Goal: Information Seeking & Learning: Understand process/instructions

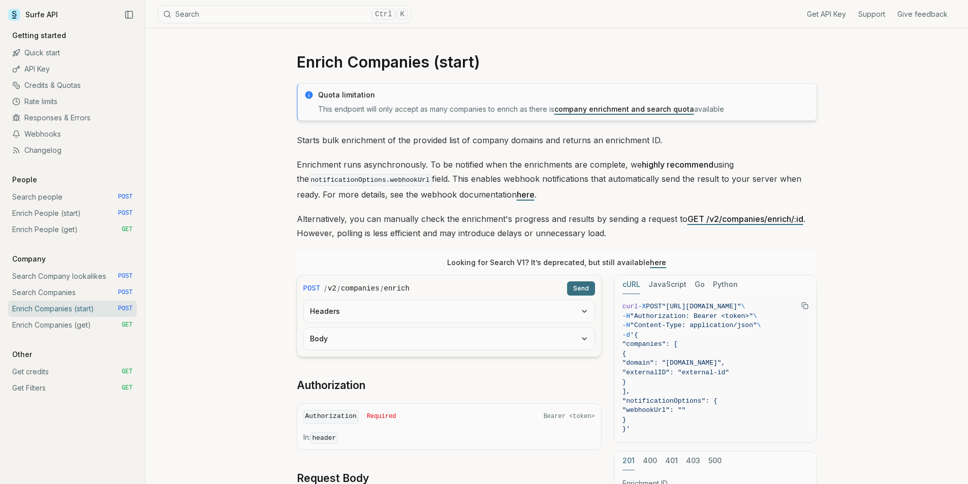
click at [55, 52] on link "Quick start" at bounding box center [72, 53] width 129 height 16
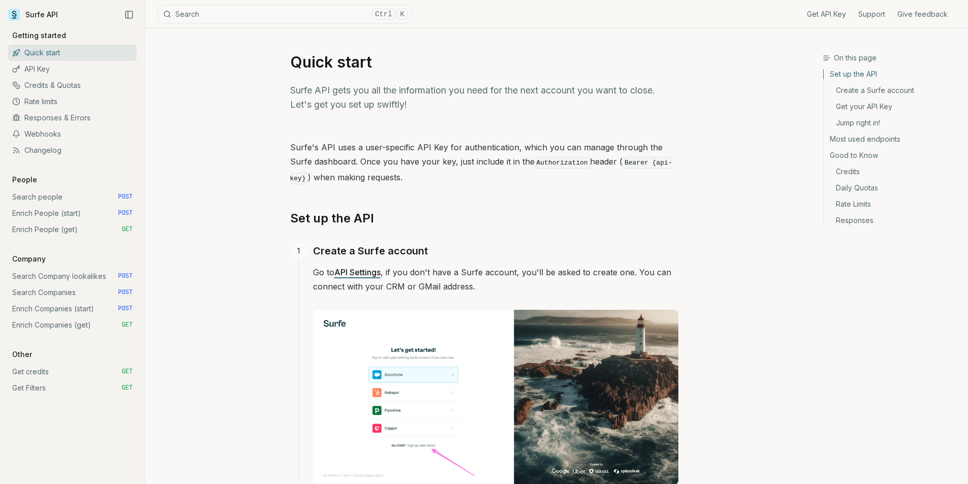
click at [351, 272] on link "API Settings" at bounding box center [357, 272] width 46 height 10
click at [40, 197] on link "Search people POST" at bounding box center [72, 197] width 129 height 16
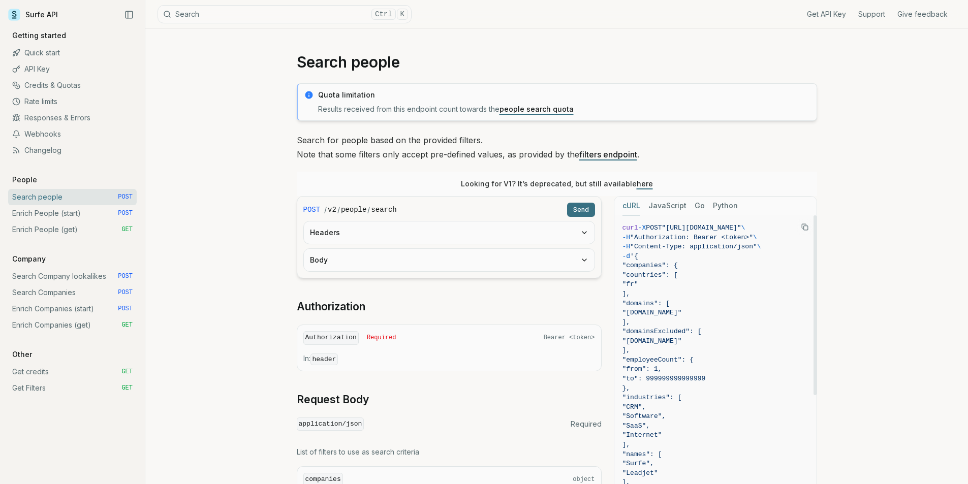
click at [723, 275] on span ""countries": [" at bounding box center [715, 276] width 186 height 10
click at [703, 254] on span "-d '{" at bounding box center [715, 257] width 186 height 10
click at [688, 241] on span "-H "Authorization: Bearer <token>" \" at bounding box center [715, 238] width 186 height 10
click at [686, 242] on code "curl -X POST "[URL][DOMAIN_NAME]" \ -H "Authorization: Bearer <token>" \ -H "Co…" at bounding box center [715, 474] width 186 height 500
click at [684, 244] on span ""Content-Type: application/json"" at bounding box center [693, 247] width 127 height 8
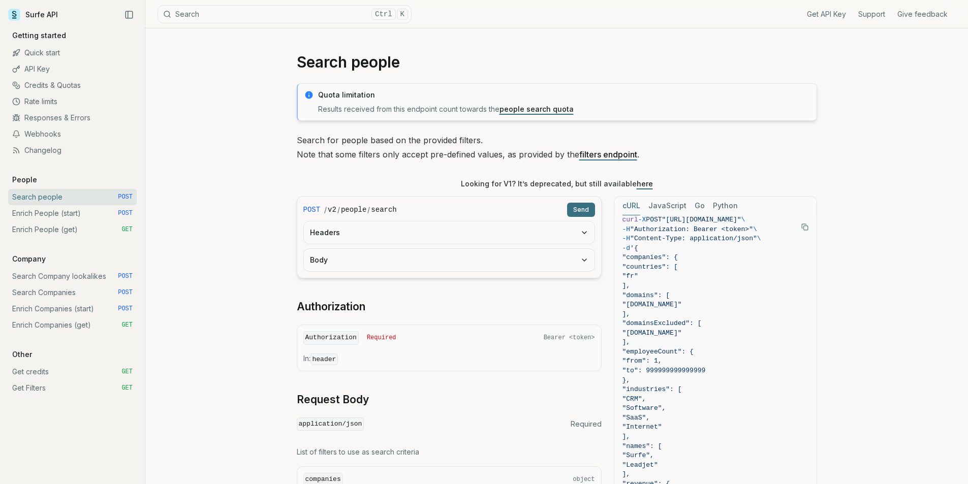
click at [583, 205] on button "Send" at bounding box center [581, 210] width 28 height 14
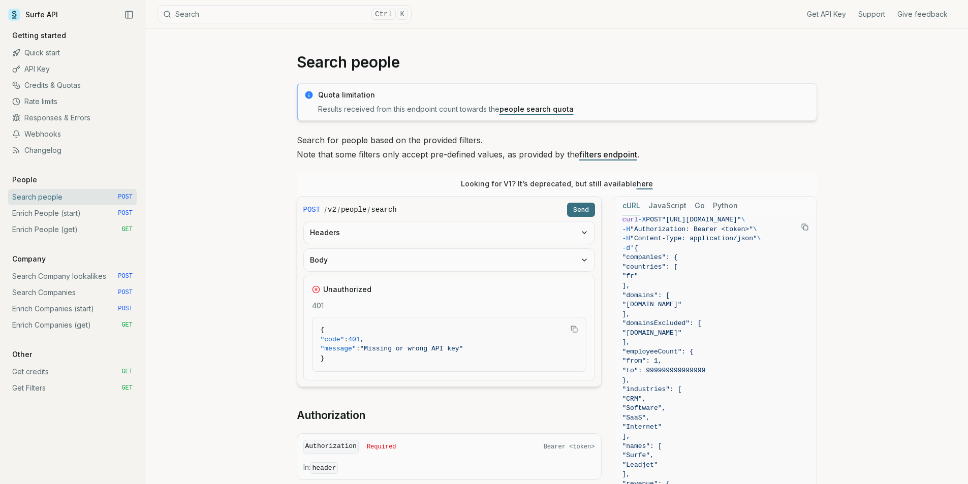
click at [367, 233] on button "Headers" at bounding box center [449, 232] width 291 height 22
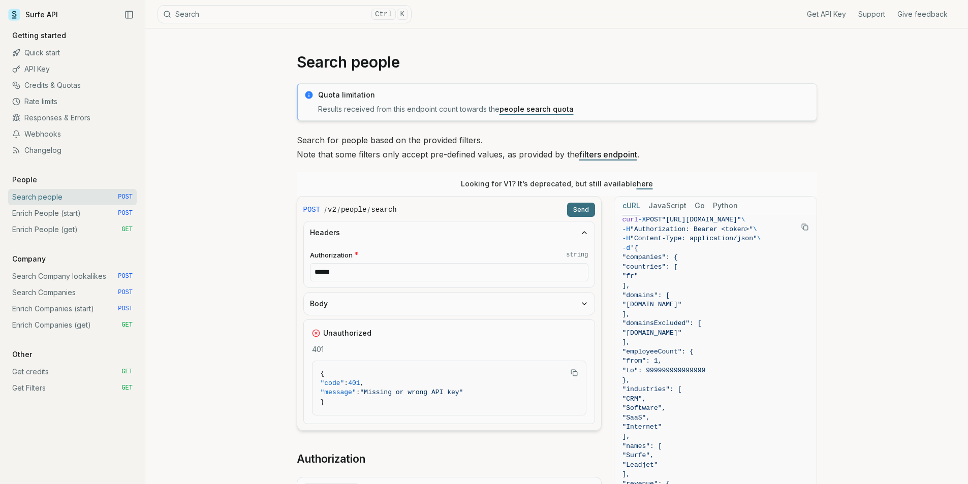
click at [366, 274] on input "******" at bounding box center [449, 272] width 278 height 18
paste input "**********"
paste input "text"
click at [574, 205] on button "Send" at bounding box center [581, 210] width 28 height 14
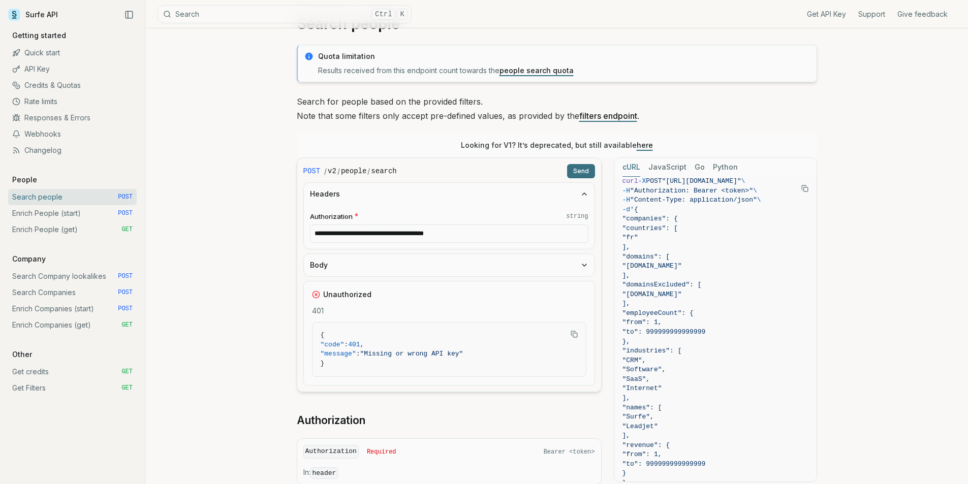
scroll to position [102, 0]
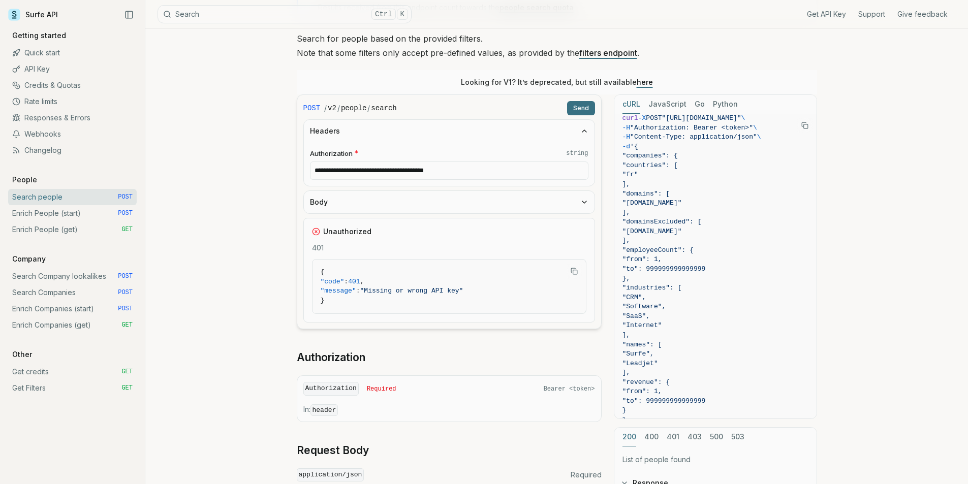
click at [377, 203] on button "Body" at bounding box center [449, 202] width 291 height 22
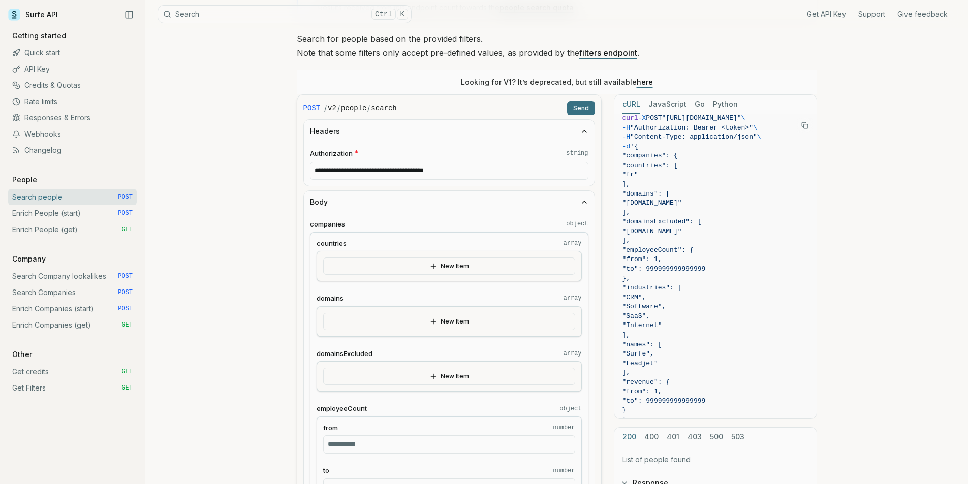
click at [421, 170] on input "**********" at bounding box center [449, 171] width 278 height 18
drag, startPoint x: 413, startPoint y: 178, endPoint x: 359, endPoint y: 178, distance: 53.9
click at [374, 179] on input "******" at bounding box center [449, 171] width 278 height 18
drag, startPoint x: 319, startPoint y: 171, endPoint x: 308, endPoint y: 171, distance: 10.7
click at [308, 171] on div "Authorization * string ******" at bounding box center [449, 164] width 291 height 44
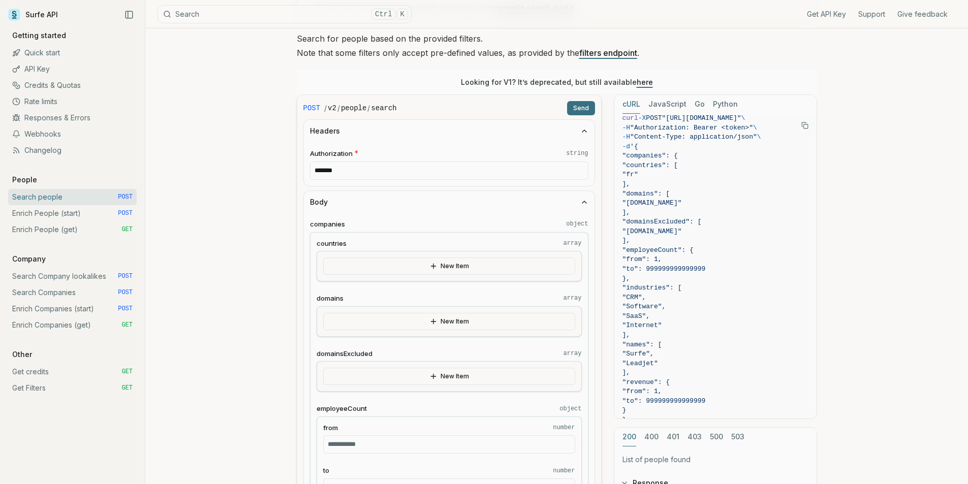
click at [392, 170] on input "******" at bounding box center [449, 171] width 278 height 18
paste input "**********"
type input "**********"
click at [583, 105] on button "Send" at bounding box center [581, 108] width 28 height 14
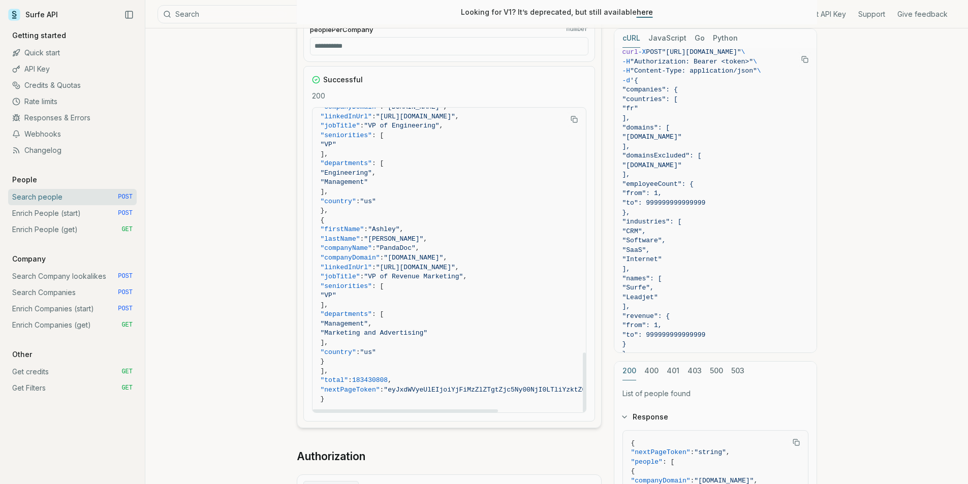
scroll to position [1168, 0]
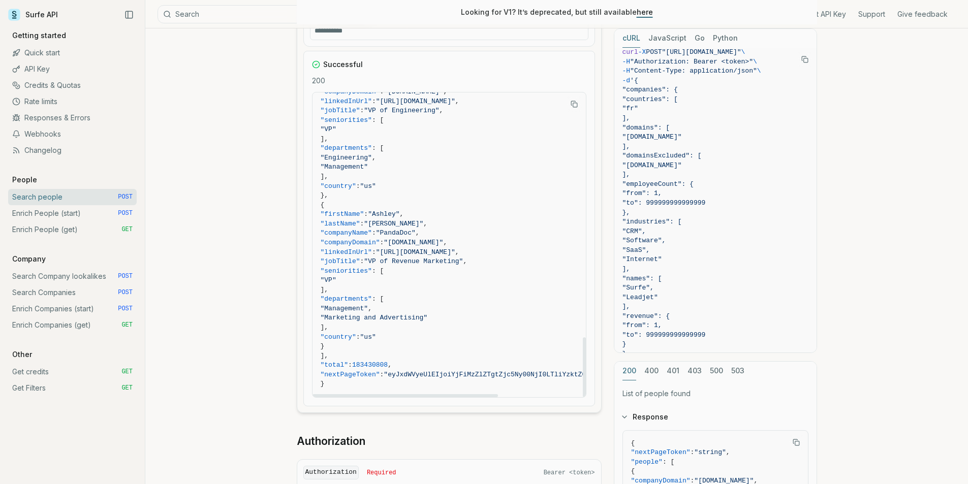
click at [77, 213] on link "Enrich People (start) POST" at bounding box center [72, 213] width 129 height 16
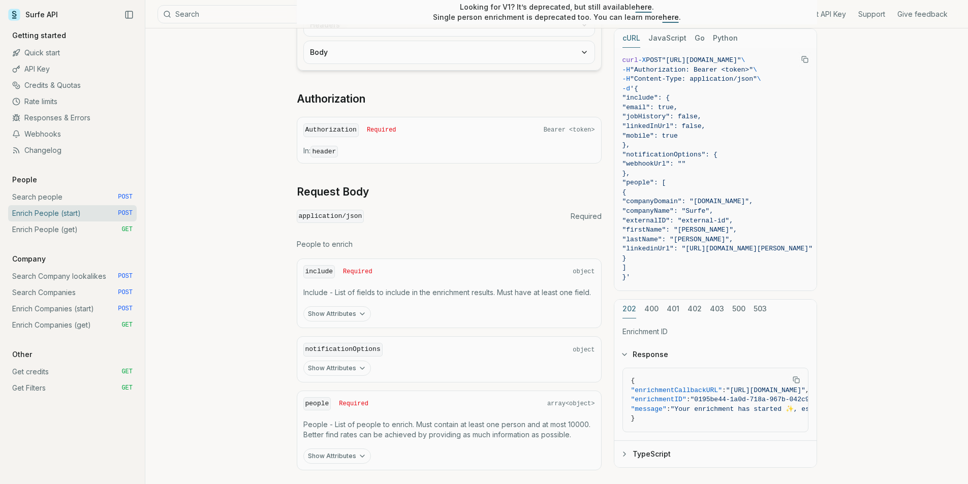
scroll to position [351, 0]
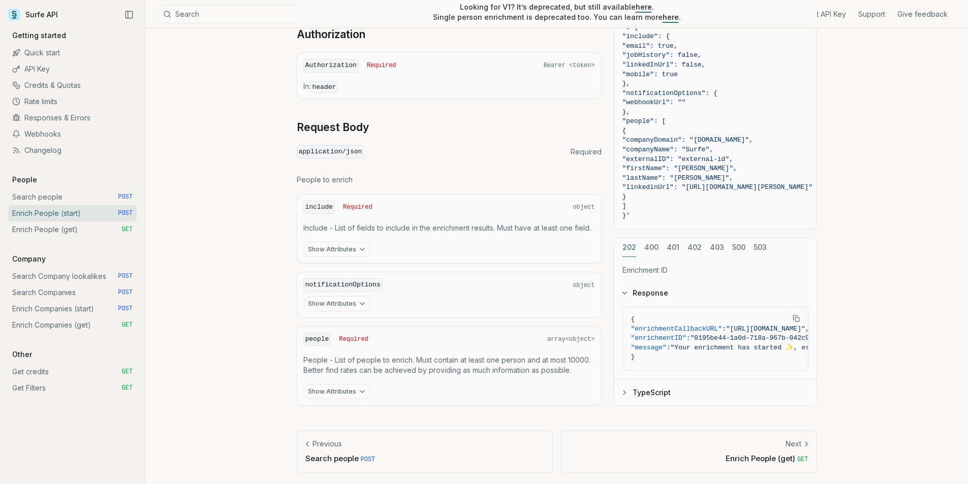
click at [336, 252] on button "Show Attributes" at bounding box center [337, 249] width 68 height 15
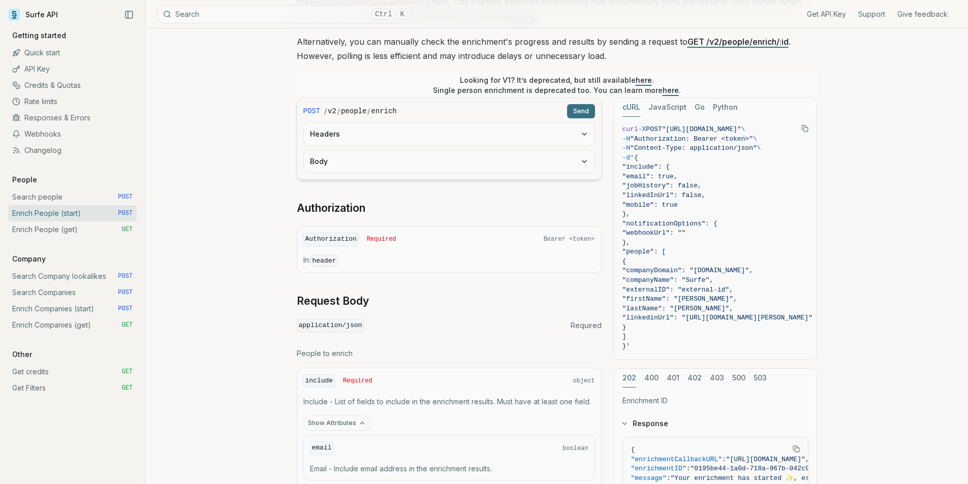
scroll to position [148, 0]
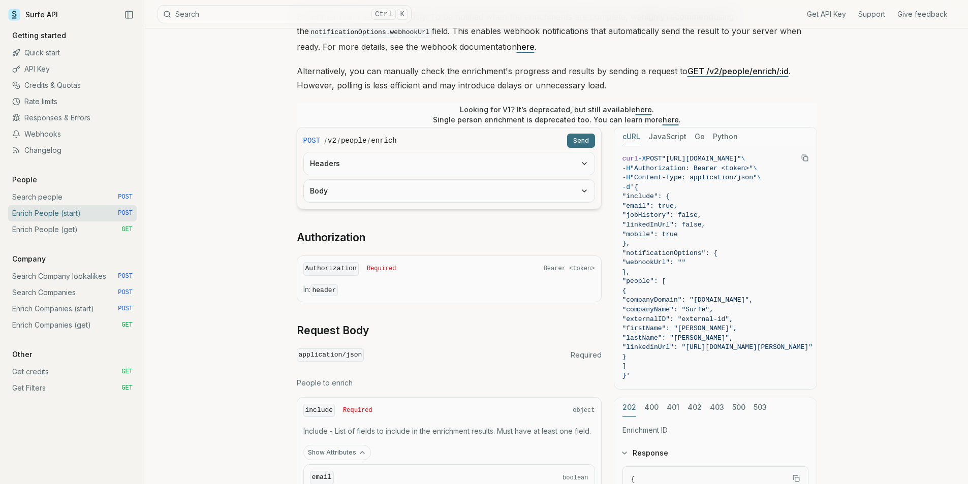
click at [44, 200] on link "Search people POST" at bounding box center [72, 197] width 129 height 16
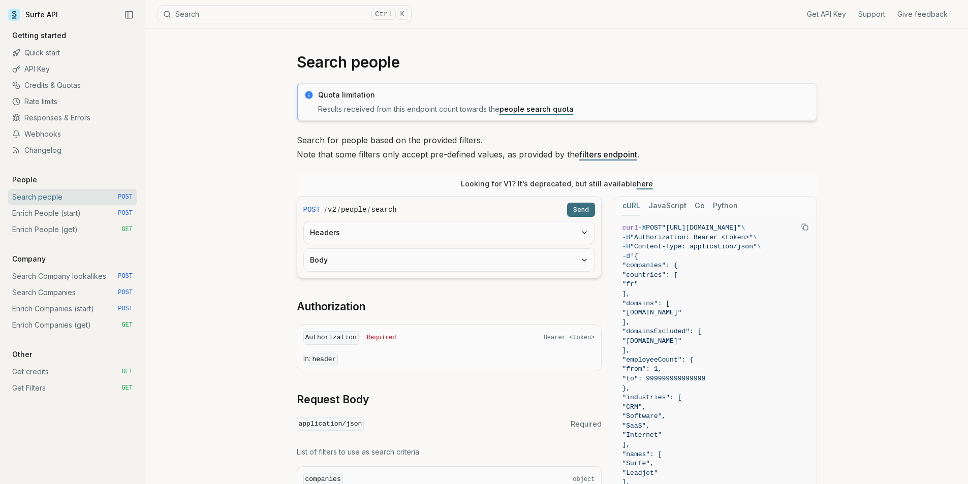
click at [43, 211] on link "Enrich People (start) POST" at bounding box center [72, 213] width 129 height 16
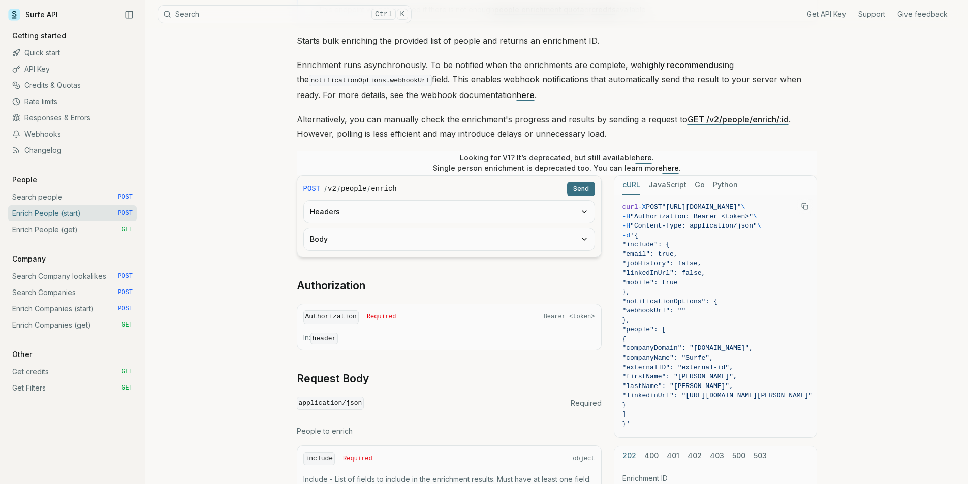
scroll to position [102, 0]
click at [55, 200] on link "Search people POST" at bounding box center [72, 197] width 129 height 16
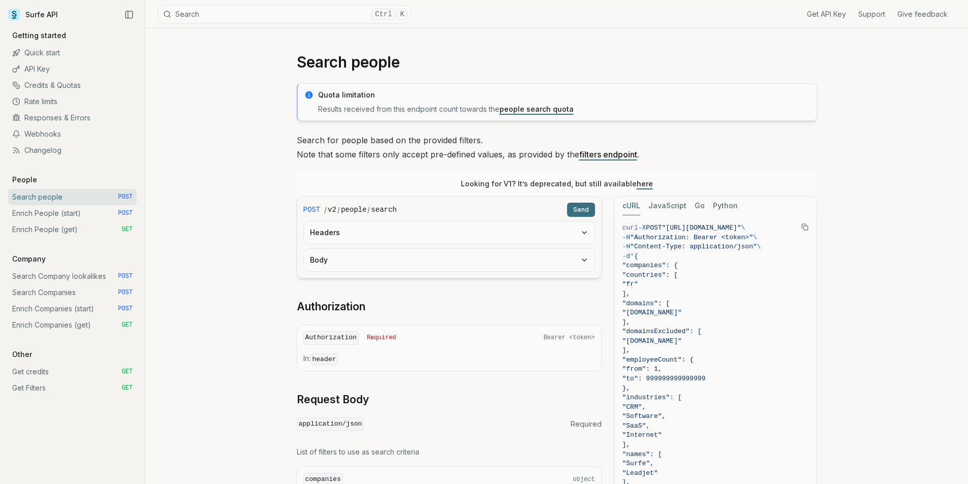
click at [580, 210] on button "Send" at bounding box center [581, 210] width 28 height 14
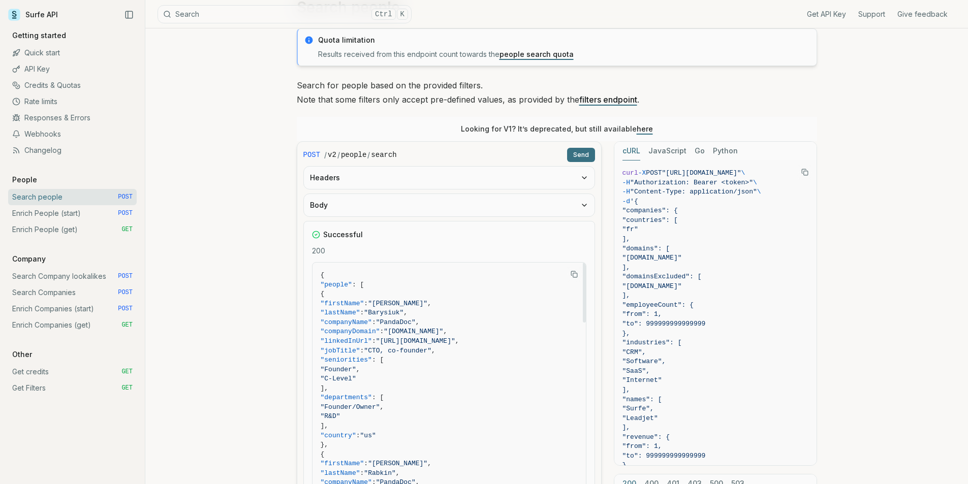
scroll to position [51, 0]
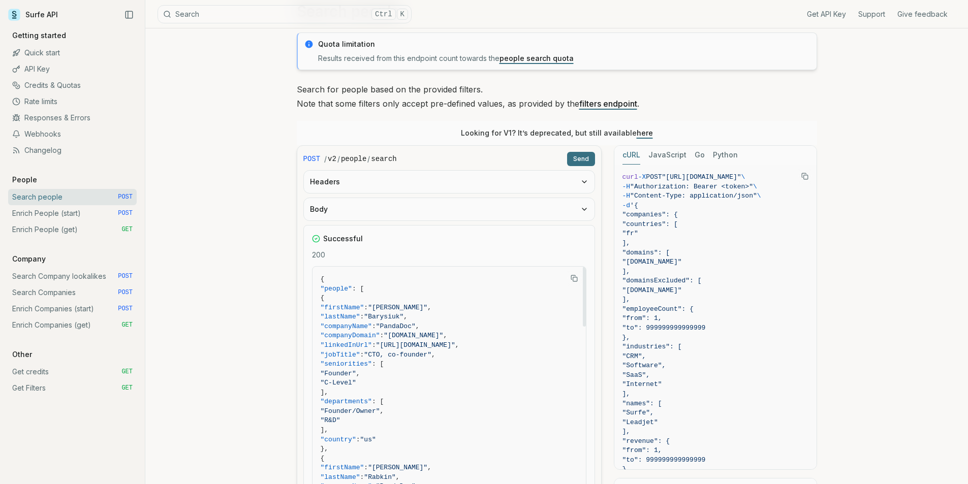
click at [368, 185] on button "Headers" at bounding box center [449, 182] width 291 height 22
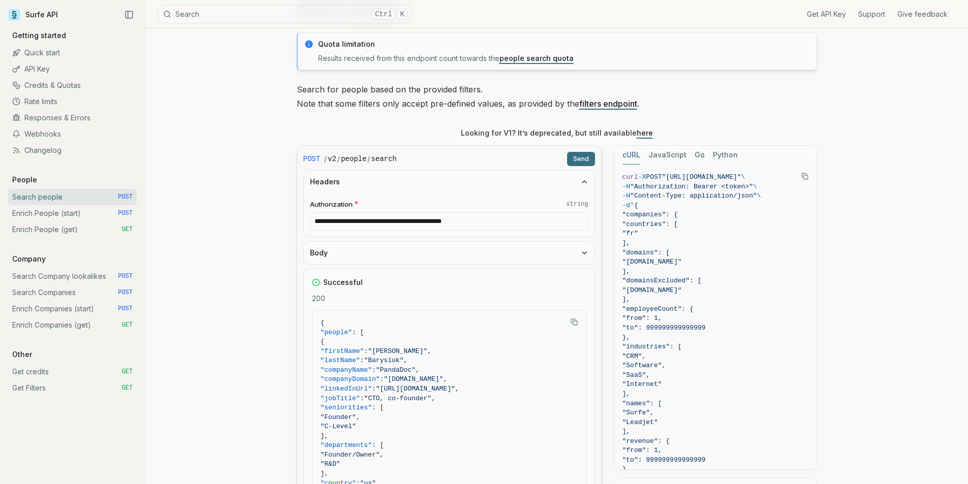
click at [408, 218] on input "**********" at bounding box center [449, 221] width 278 height 18
drag, startPoint x: 500, startPoint y: 219, endPoint x: 173, endPoint y: 219, distance: 326.7
click at [462, 374] on span ""jobTitle" : "CTO, co-founder" ," at bounding box center [523, 399] width 404 height 10
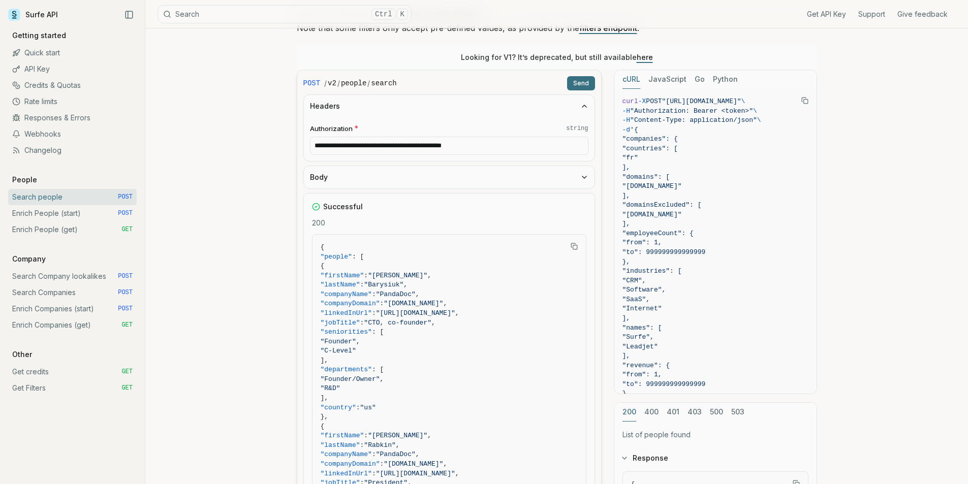
scroll to position [152, 0]
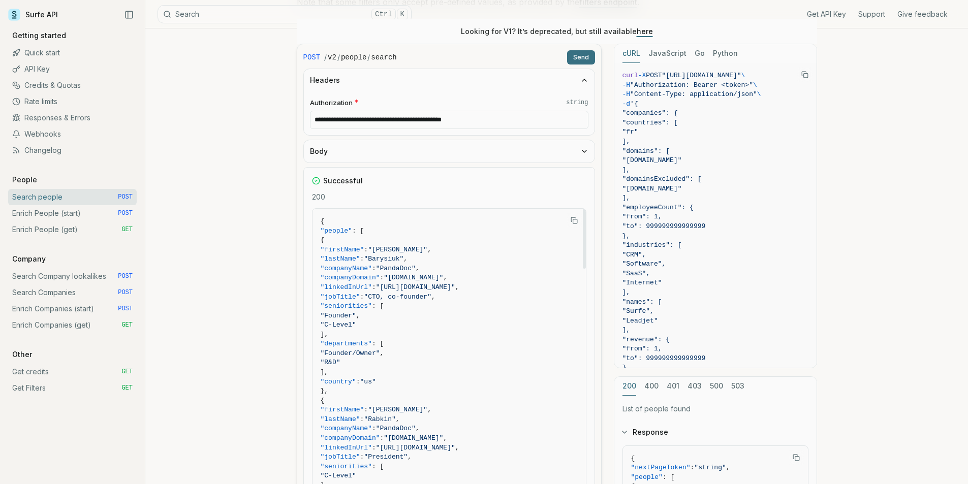
click at [431, 293] on span ""CTO, co-founder"" at bounding box center [398, 297] width 68 height 8
drag, startPoint x: 438, startPoint y: 315, endPoint x: 379, endPoint y: 253, distance: 85.9
click at [431, 298] on span ""CTO, co-founder"" at bounding box center [398, 297] width 68 height 8
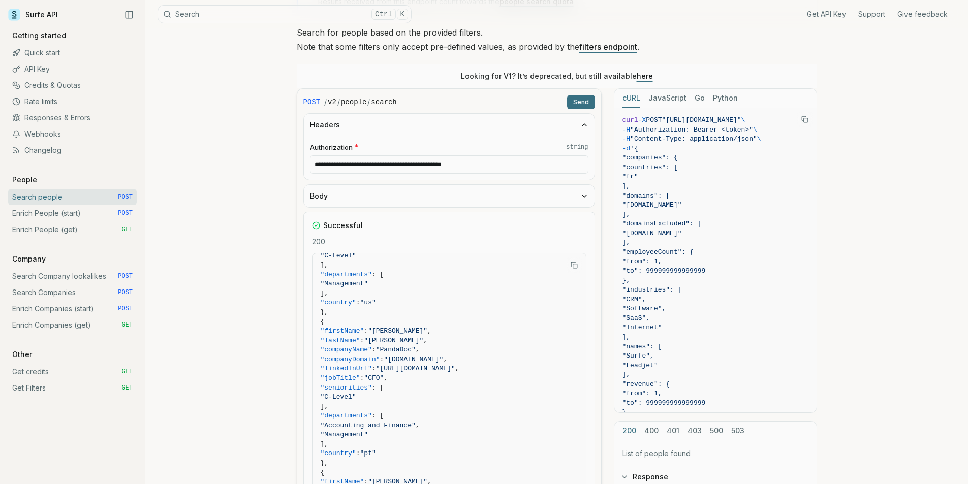
scroll to position [0, 0]
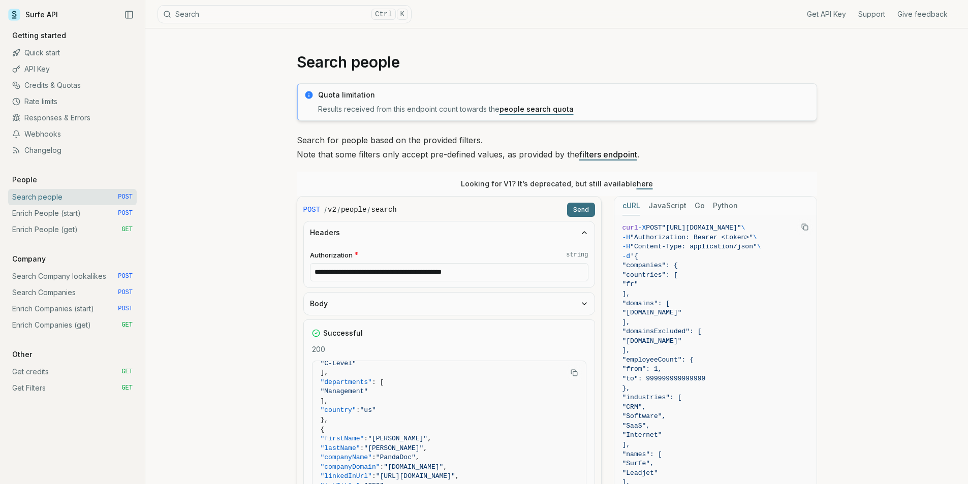
click at [406, 304] on button "Body" at bounding box center [449, 304] width 291 height 22
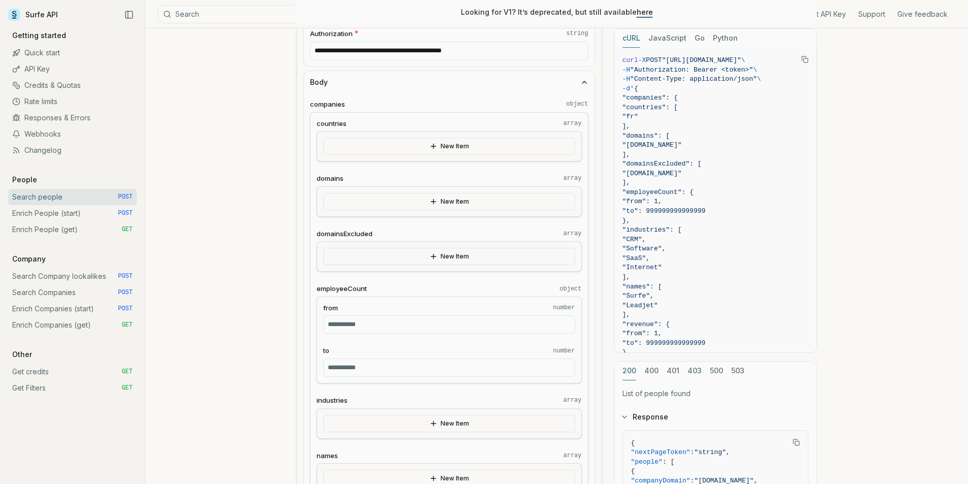
scroll to position [203, 0]
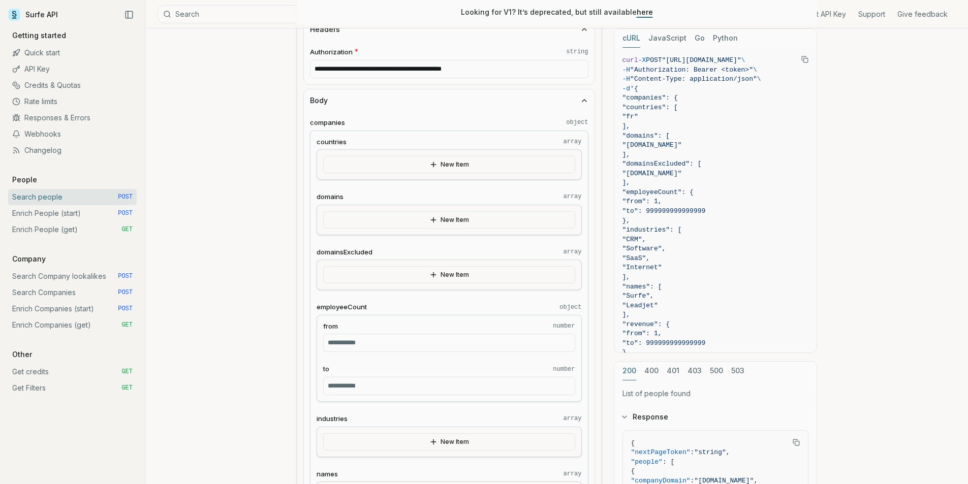
click at [448, 224] on button "New Item" at bounding box center [449, 219] width 252 height 17
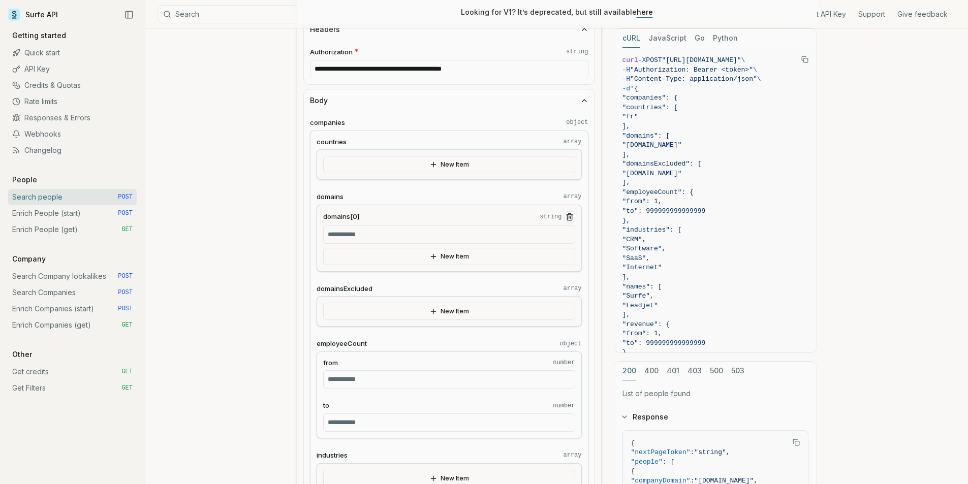
click at [371, 241] on input "domains[0] string" at bounding box center [449, 235] width 252 height 18
click at [457, 168] on button "New Item" at bounding box center [449, 164] width 252 height 17
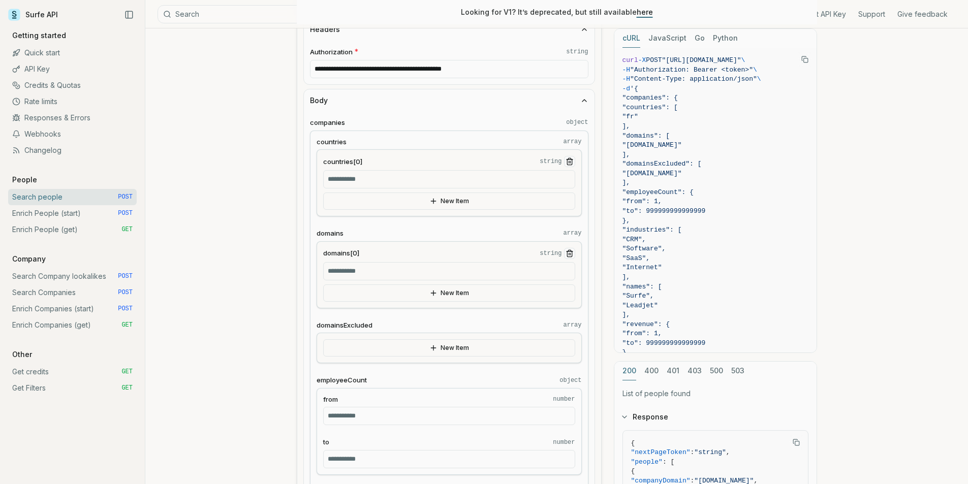
click at [371, 179] on input "countries[0] string" at bounding box center [449, 179] width 252 height 18
drag, startPoint x: 326, startPoint y: 164, endPoint x: 361, endPoint y: 161, distance: 35.1
click at [361, 161] on span "countries[0]" at bounding box center [342, 162] width 39 height 10
click at [349, 174] on input "countries[0] string" at bounding box center [449, 179] width 252 height 18
click at [347, 271] on input "domains[0] string" at bounding box center [449, 271] width 252 height 18
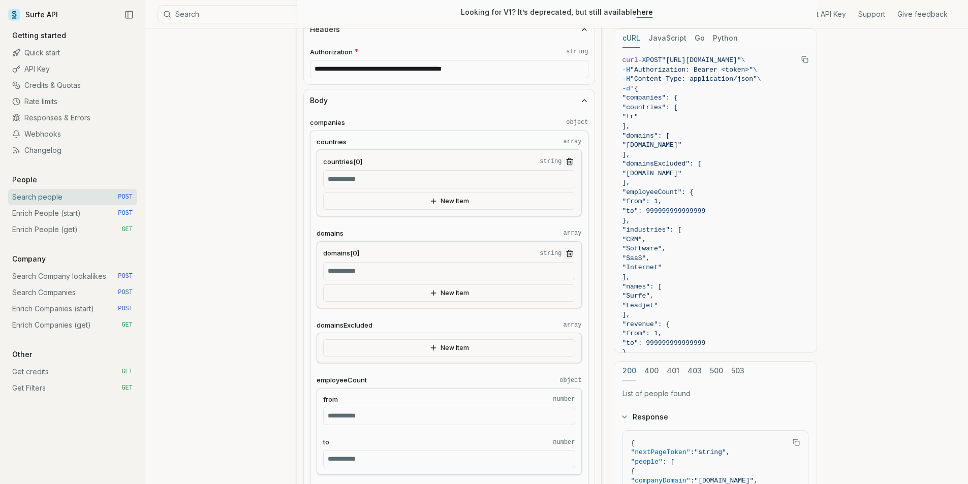
click at [364, 185] on input "countries[0] string" at bounding box center [449, 179] width 252 height 18
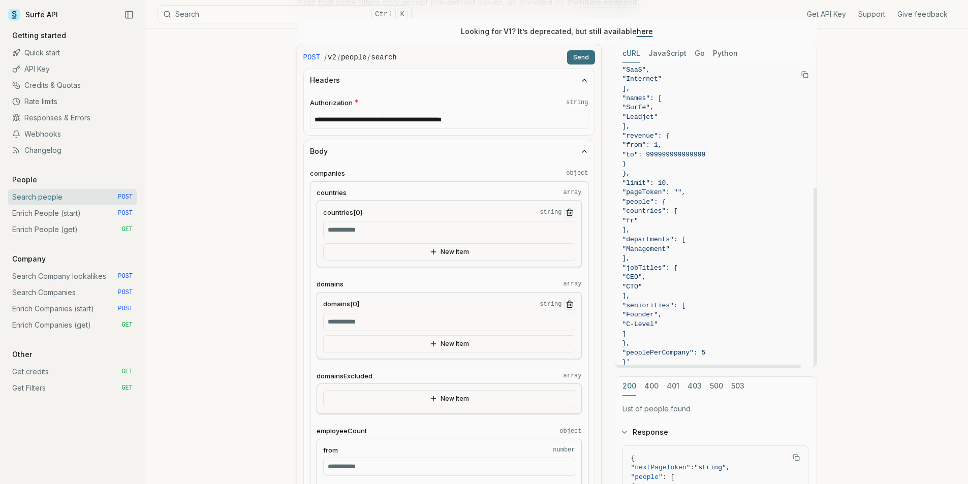
scroll to position [211, 0]
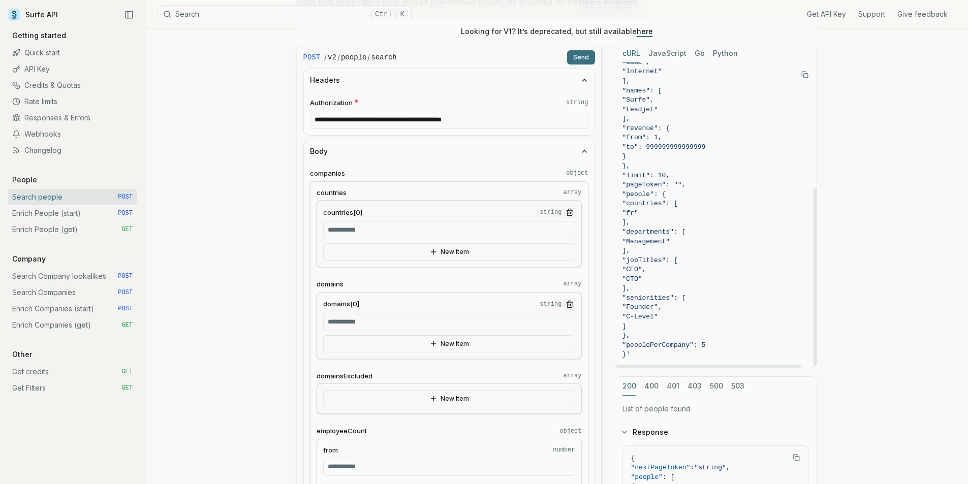
click at [707, 207] on span ""countries": [" at bounding box center [715, 204] width 186 height 10
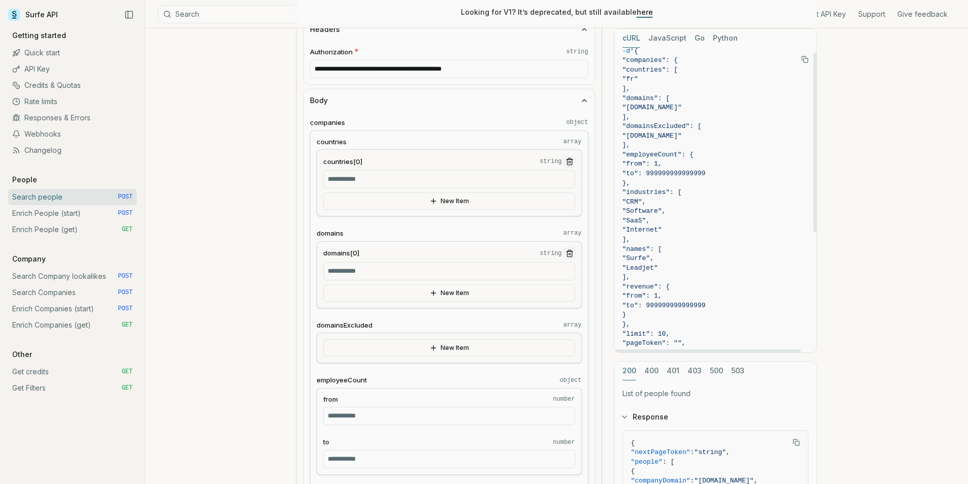
scroll to position [0, 0]
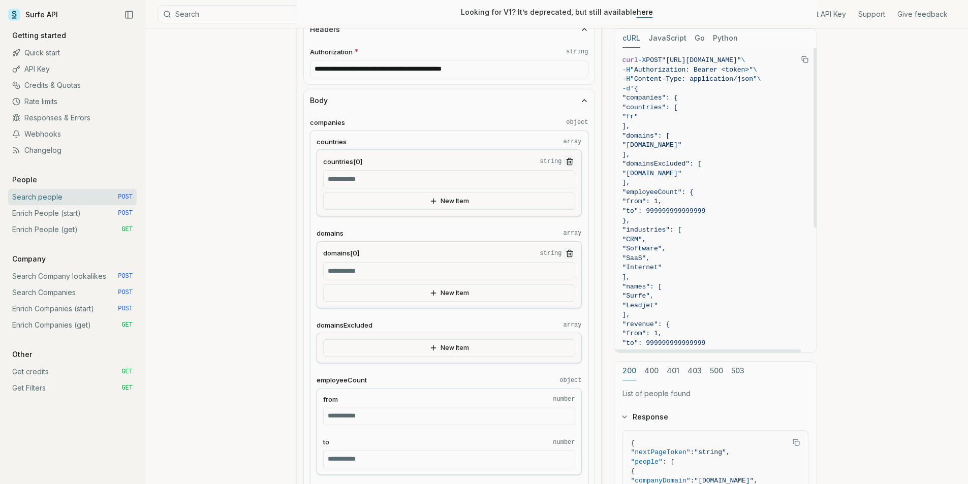
click at [704, 138] on span ""domains": [" at bounding box center [715, 137] width 186 height 10
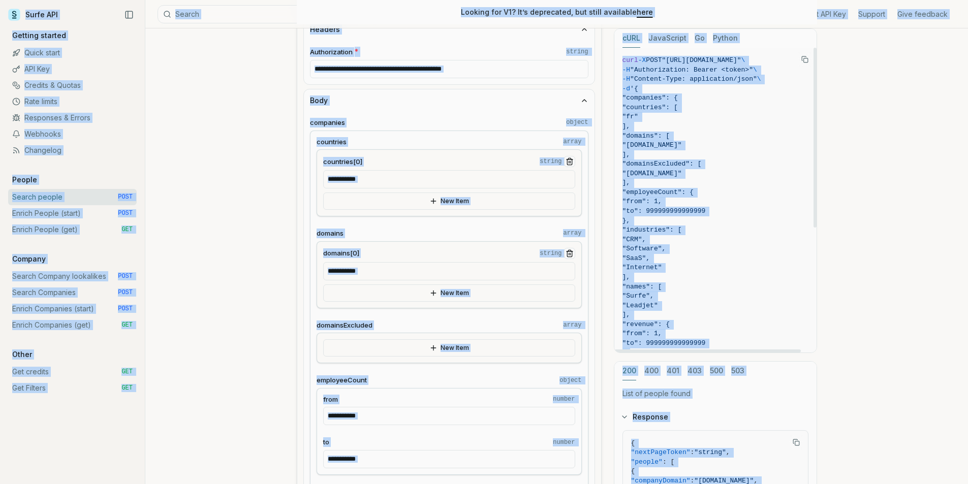
click at [703, 138] on span ""domains": [" at bounding box center [715, 137] width 186 height 10
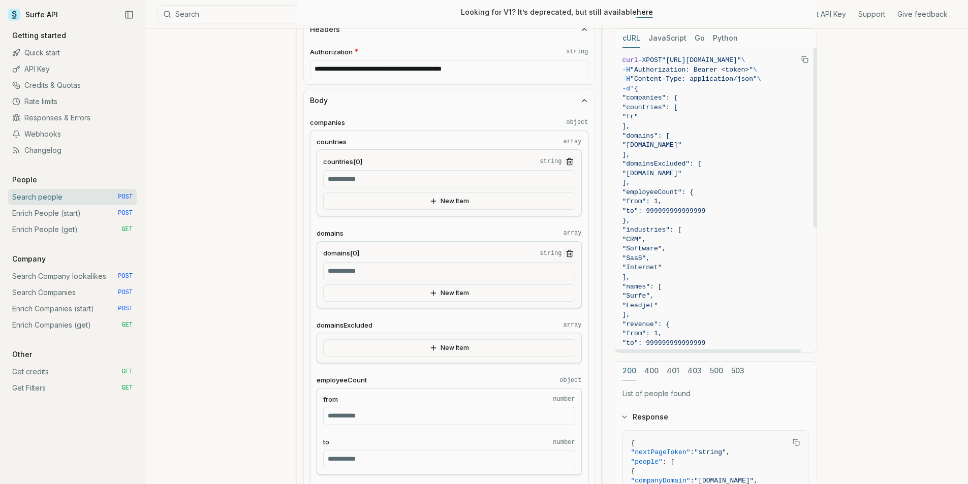
click at [772, 61] on button "Copy Text" at bounding box center [804, 59] width 15 height 15
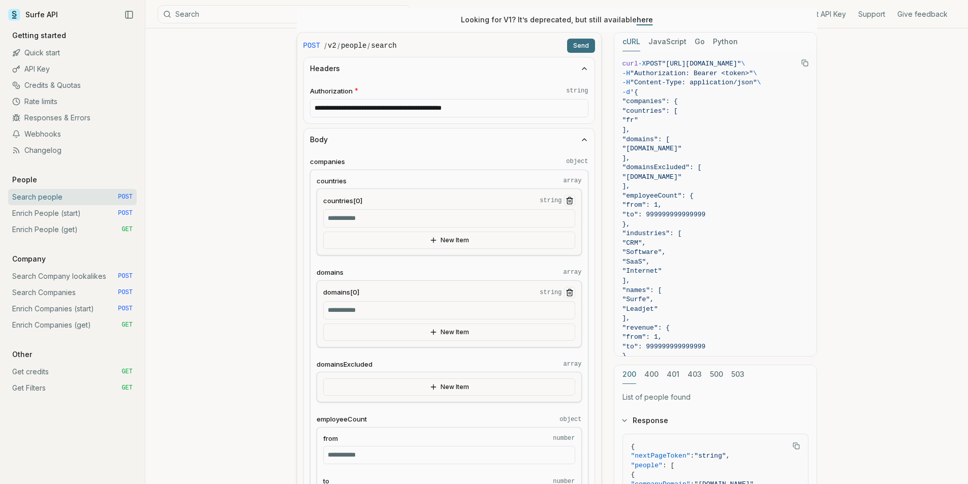
scroll to position [166, 0]
drag, startPoint x: 514, startPoint y: 106, endPoint x: 337, endPoint y: 109, distance: 176.8
click at [337, 109] on input "**********" at bounding box center [449, 107] width 278 height 18
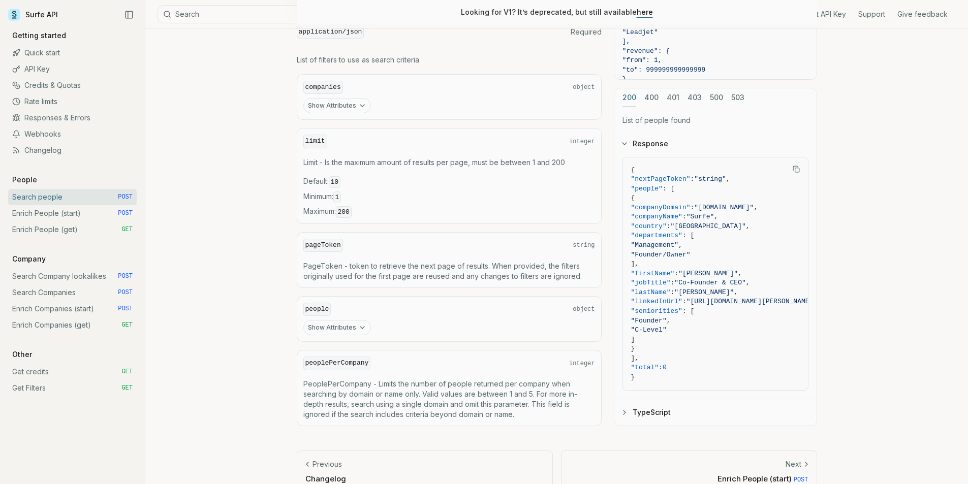
scroll to position [1788, 0]
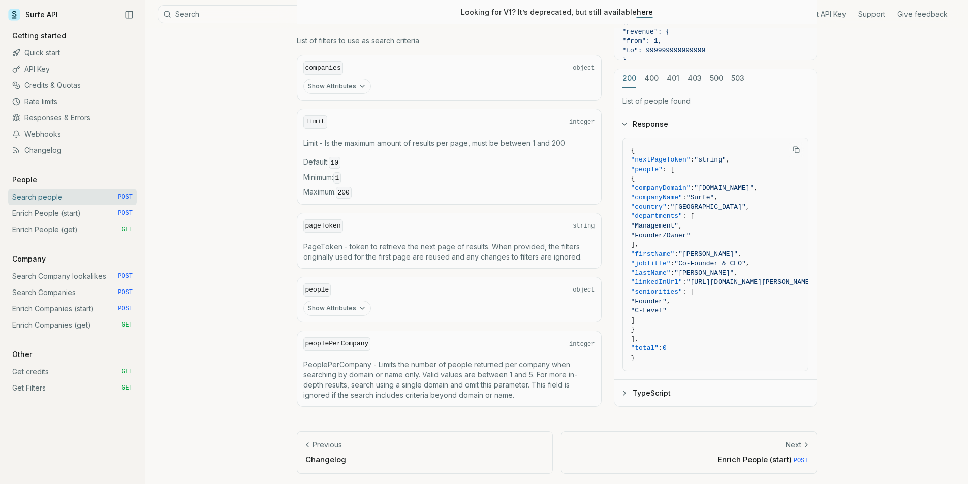
click at [344, 309] on button "Show Attributes" at bounding box center [337, 308] width 68 height 15
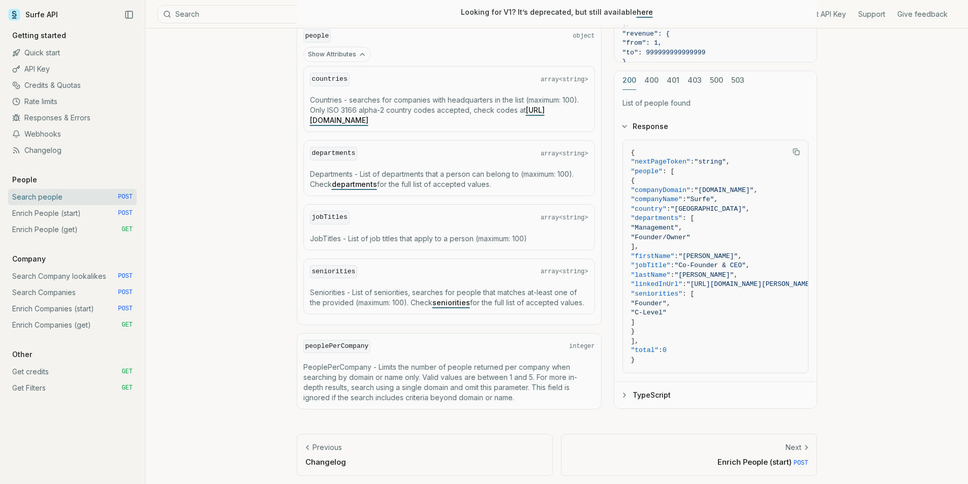
scroll to position [2044, 0]
click at [460, 299] on link "seniorities" at bounding box center [451, 300] width 38 height 9
click at [443, 234] on p "JobTitles - List of job titles that apply to a person (maximum: 100)" at bounding box center [449, 237] width 278 height 10
click at [366, 181] on link "departments" at bounding box center [354, 182] width 45 height 9
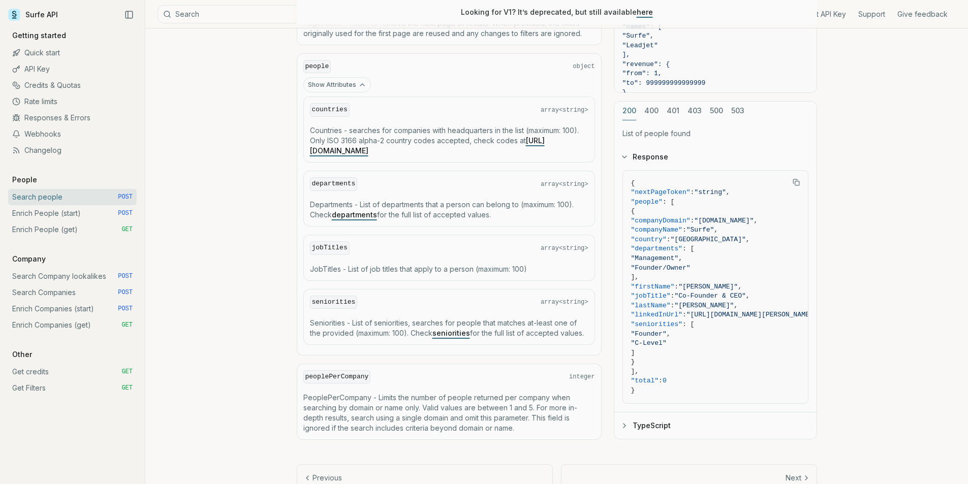
scroll to position [1993, 0]
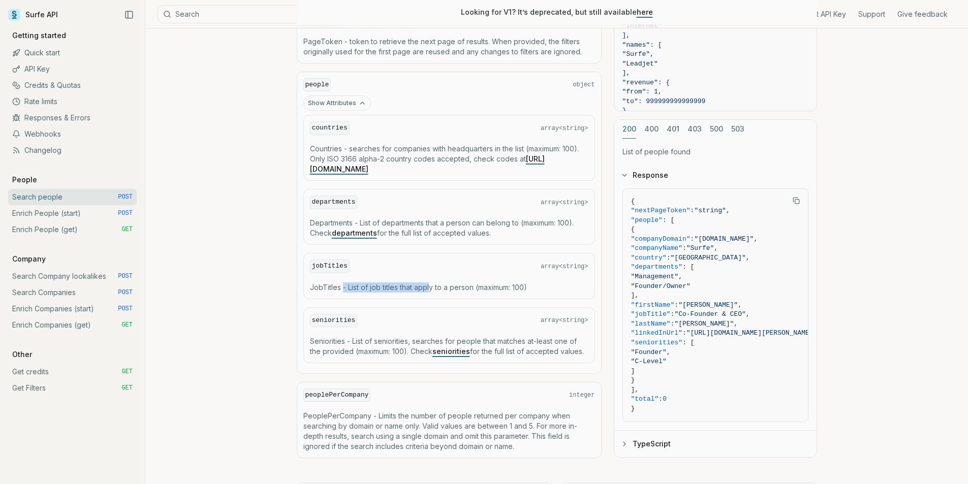
drag, startPoint x: 343, startPoint y: 283, endPoint x: 429, endPoint y: 288, distance: 86.5
click at [429, 288] on p "JobTitles - List of job titles that apply to a person (maximum: 100)" at bounding box center [449, 287] width 278 height 10
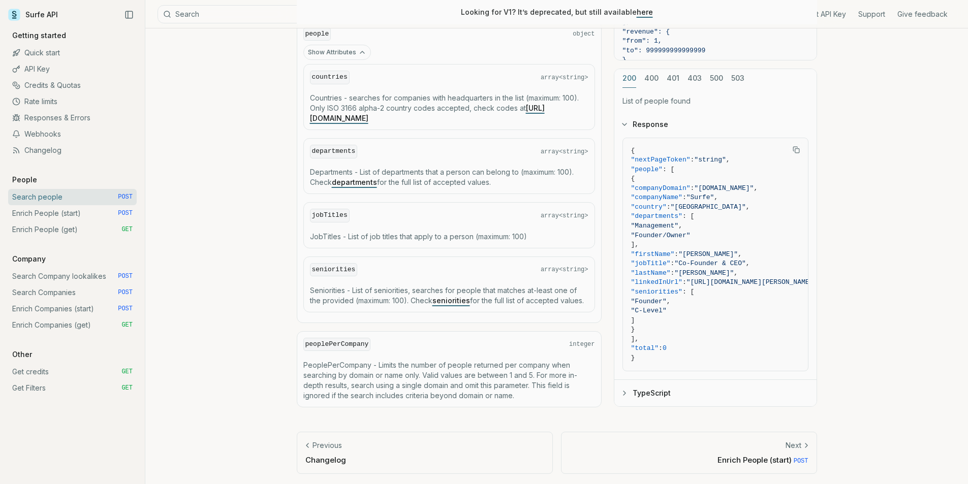
click at [54, 214] on link "Enrich People (start) POST" at bounding box center [72, 213] width 129 height 16
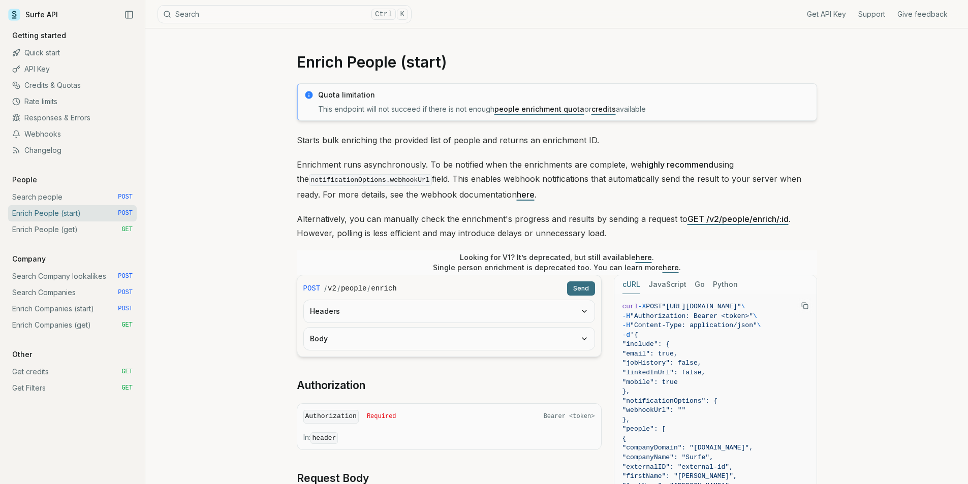
click at [690, 314] on span ""Authorization: Bearer <token>"" at bounding box center [691, 316] width 123 height 8
click at [772, 306] on rect "Copy Text" at bounding box center [805, 307] width 4 height 4
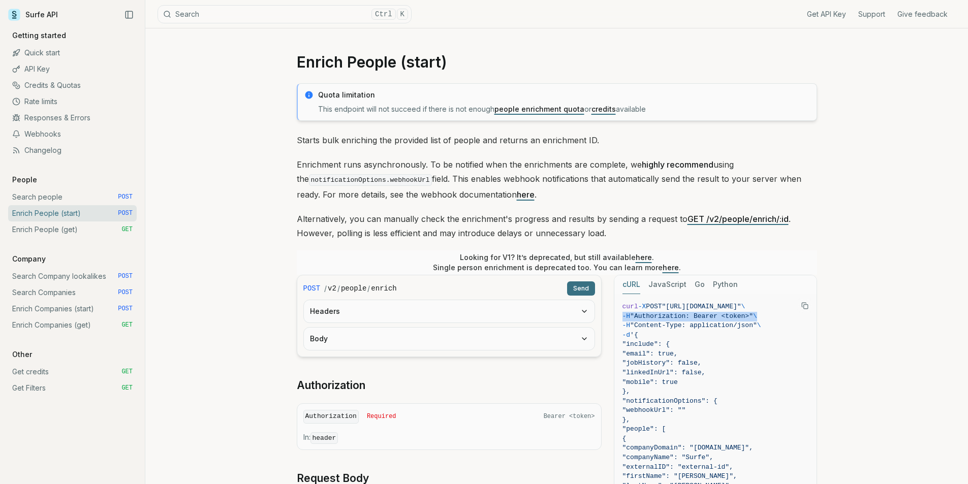
click at [83, 230] on link "Enrich People (get) GET" at bounding box center [72, 229] width 129 height 16
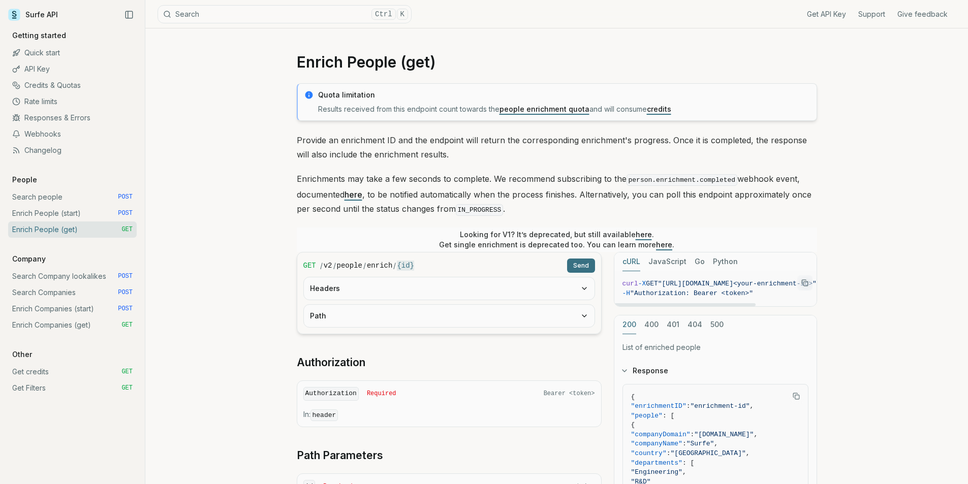
click at [711, 290] on span ""Authorization: Bearer <token>"" at bounding box center [691, 294] width 123 height 8
click at [772, 281] on button "Copy Text" at bounding box center [804, 282] width 15 height 15
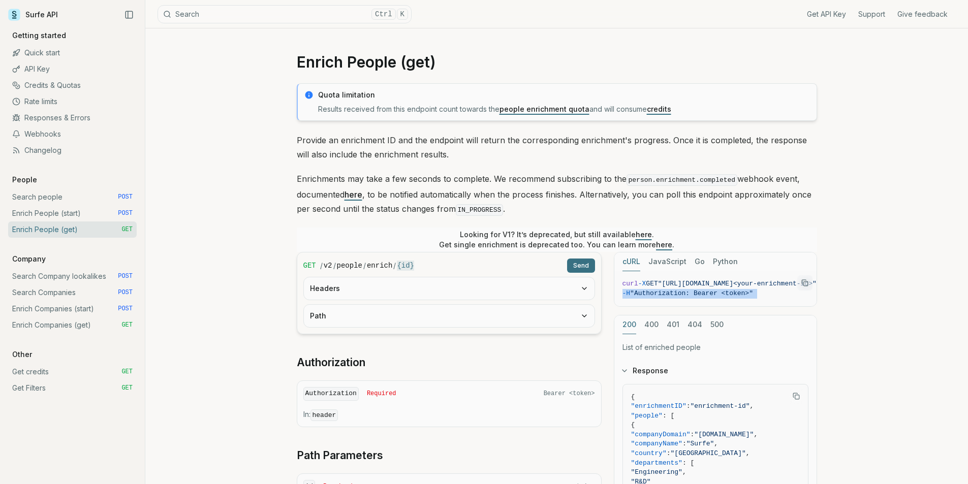
click at [53, 212] on link "Enrich People (start) POST" at bounding box center [72, 213] width 129 height 16
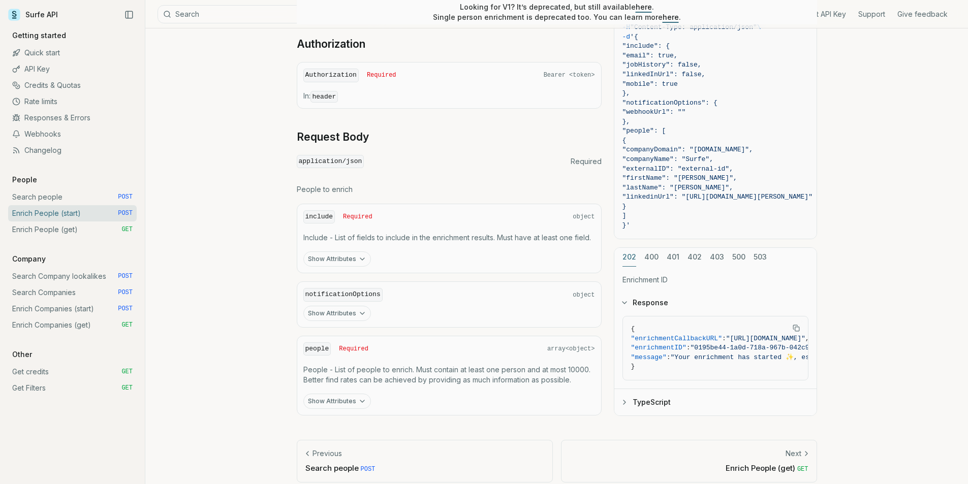
scroll to position [351, 0]
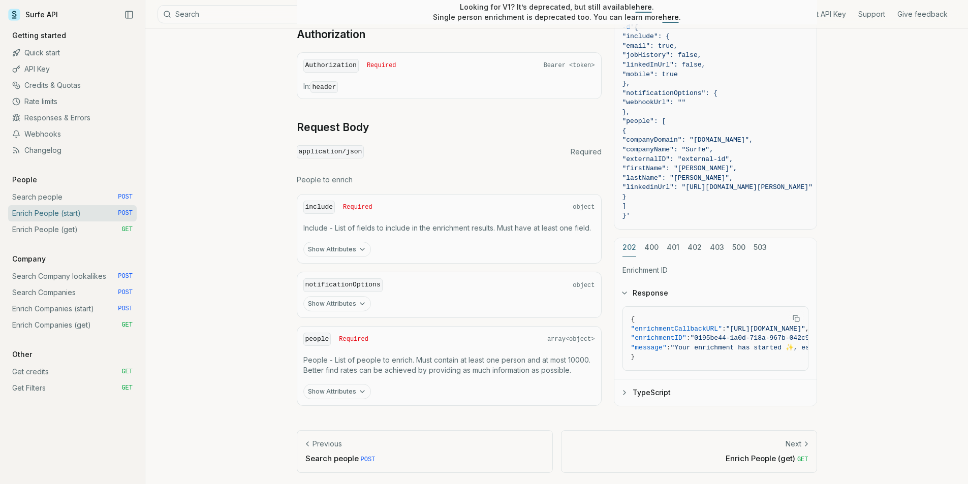
click at [352, 374] on button "Show Attributes" at bounding box center [337, 391] width 68 height 15
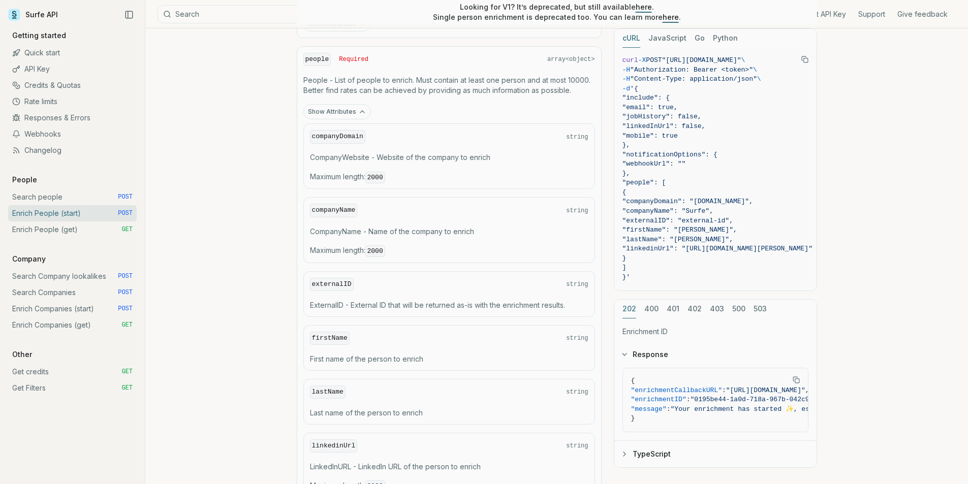
scroll to position [580, 0]
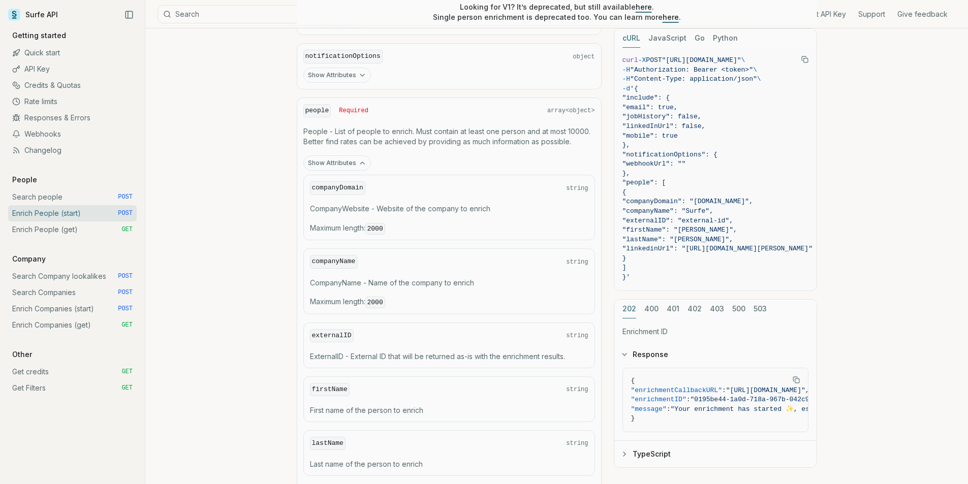
click at [340, 109] on span "Required" at bounding box center [353, 111] width 29 height 8
click at [339, 153] on div "people Required array<object> People - List of people to enrich. Must contain a…" at bounding box center [449, 329] width 305 height 463
click at [340, 160] on button "Show Attributes" at bounding box center [337, 162] width 68 height 15
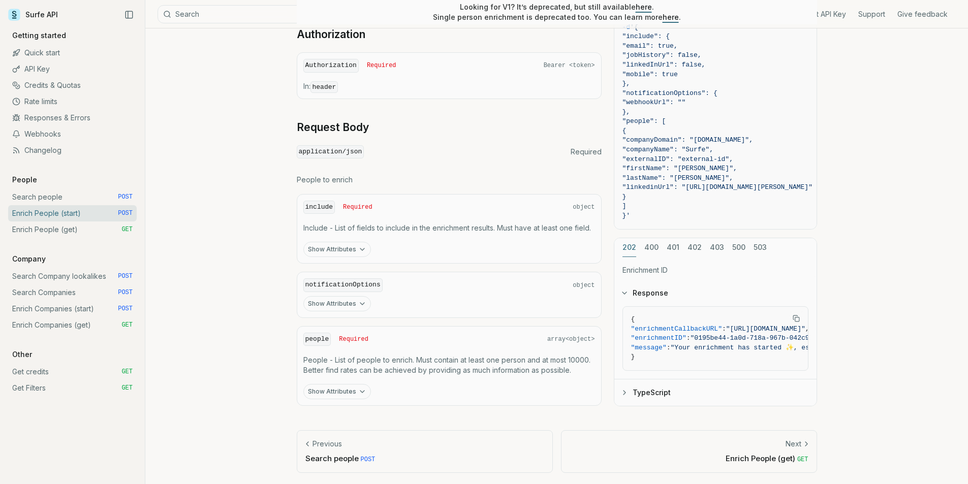
click at [342, 374] on button "Show Attributes" at bounding box center [337, 391] width 68 height 15
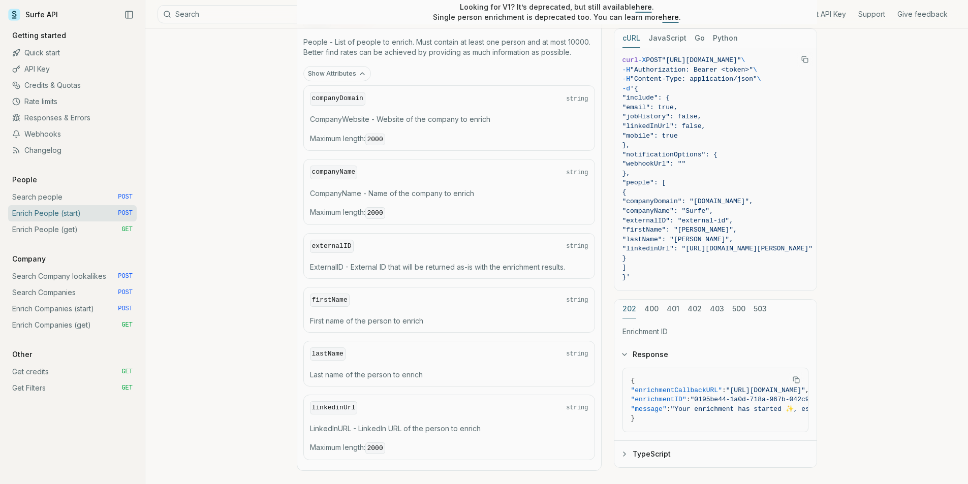
scroll to position [681, 0]
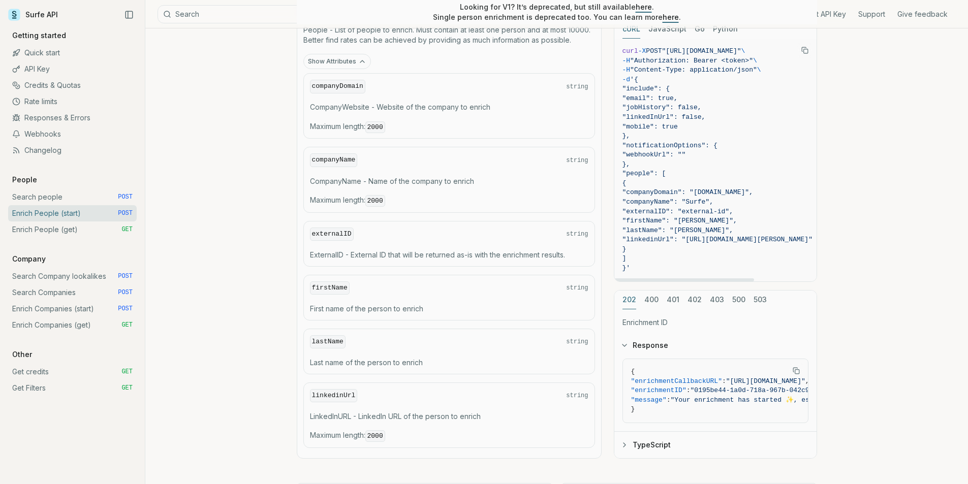
click at [679, 209] on span ""externalID": "external-id"," at bounding box center [677, 212] width 111 height 8
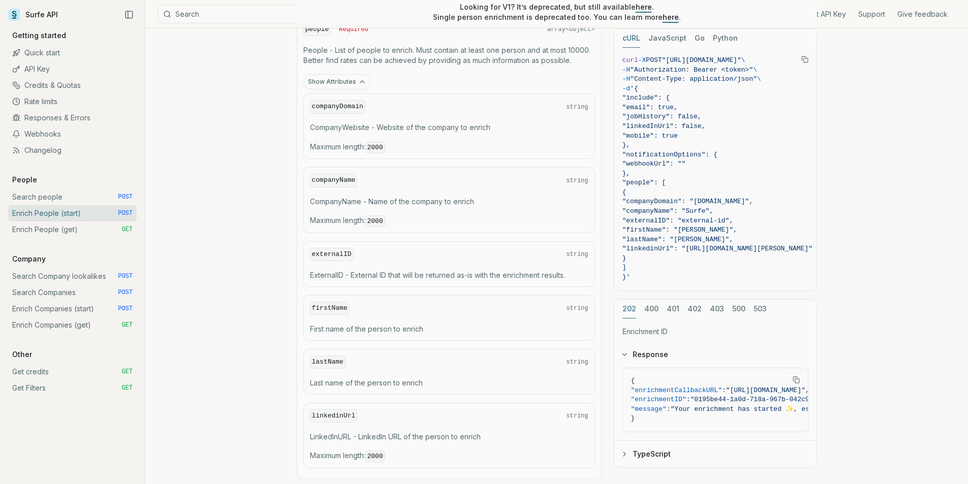
scroll to position [630, 0]
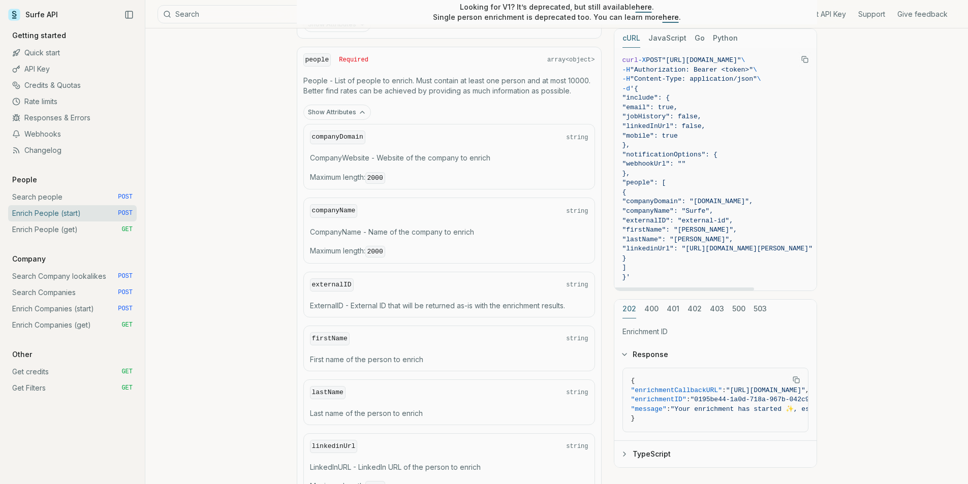
click at [692, 181] on span ""people": [" at bounding box center [717, 183] width 190 height 10
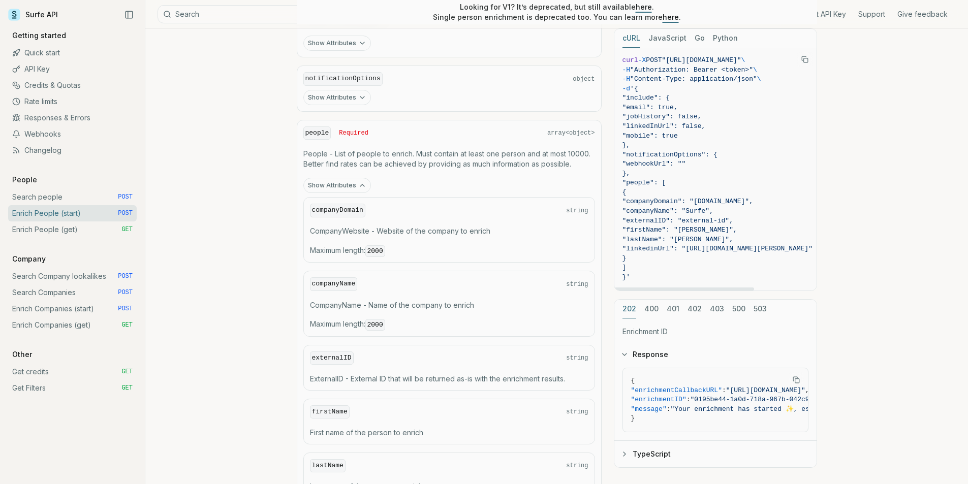
scroll to position [427, 0]
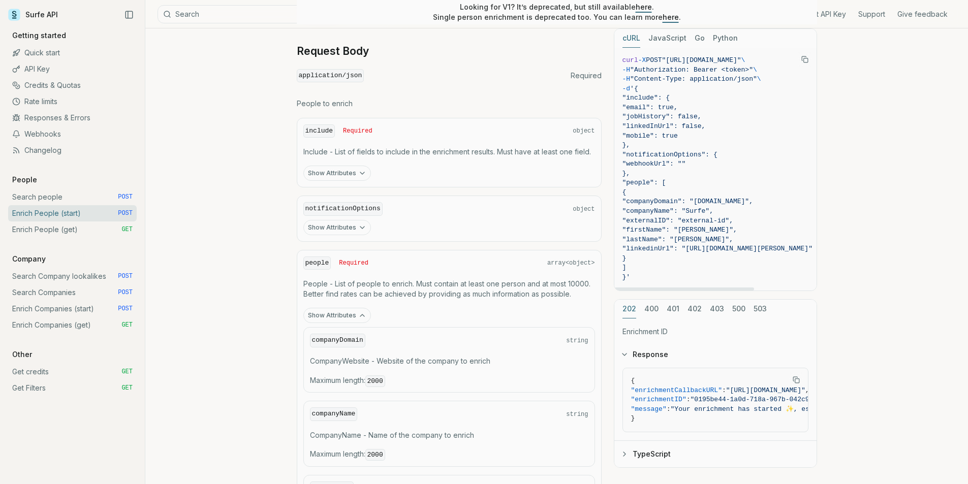
click at [698, 223] on span ""externalID": "external-id"," at bounding box center [677, 221] width 111 height 8
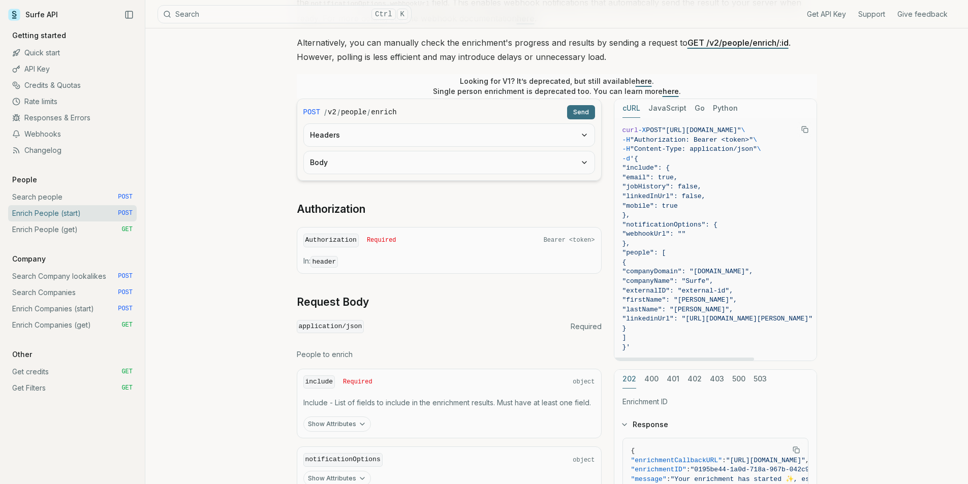
scroll to position [173, 0]
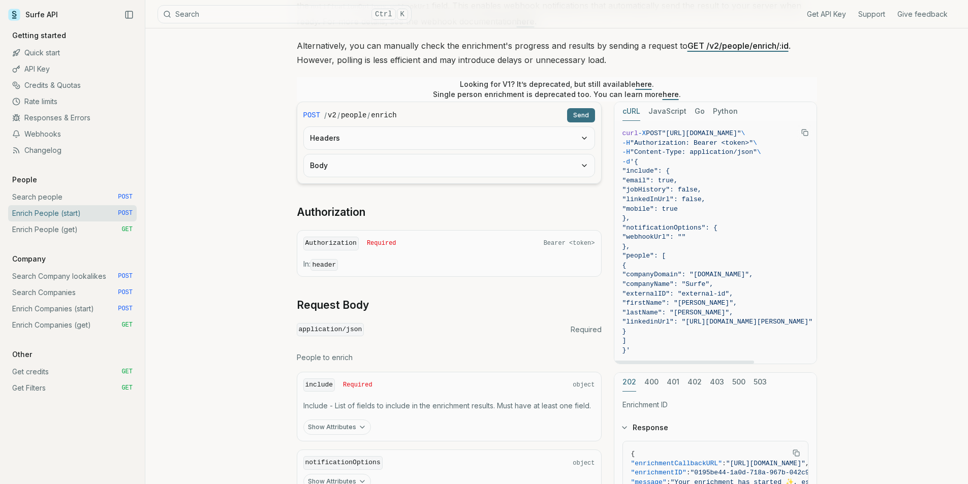
drag, startPoint x: 632, startPoint y: 280, endPoint x: 541, endPoint y: 82, distance: 218.0
click at [636, 157] on code "curl -X POST "[URL][DOMAIN_NAME]" \ -H "Authorization: Bearer <token>" \ -H "Co…" at bounding box center [717, 242] width 190 height 227
click at [748, 231] on span ""notificationOptions": {" at bounding box center [717, 229] width 190 height 10
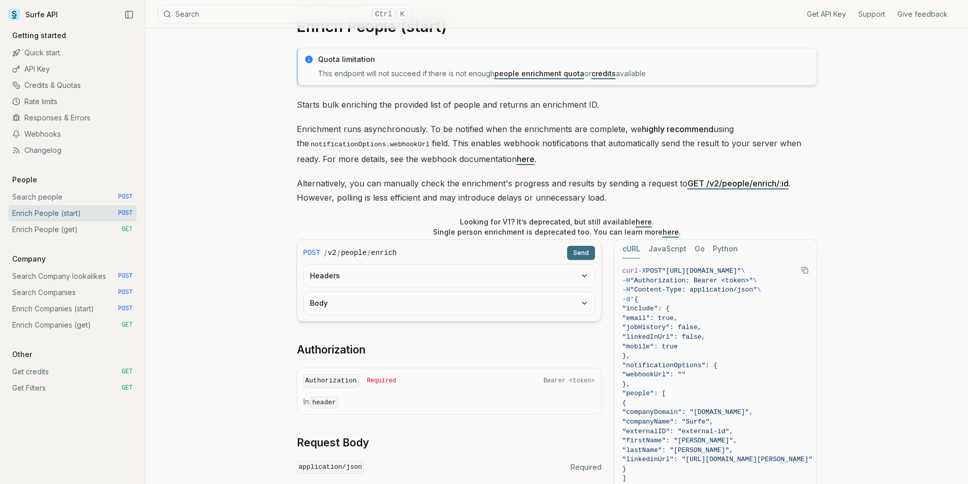
scroll to position [51, 0]
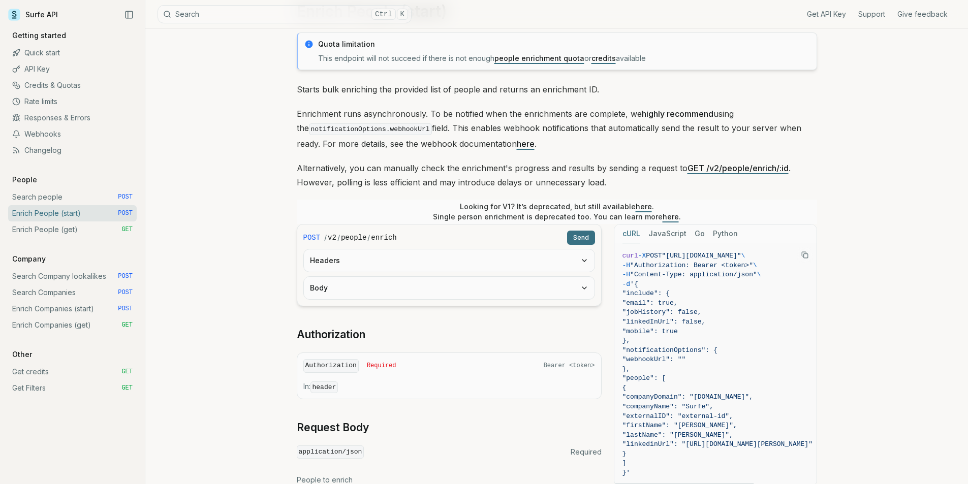
click at [740, 328] on span ""mobile": true" at bounding box center [717, 332] width 190 height 10
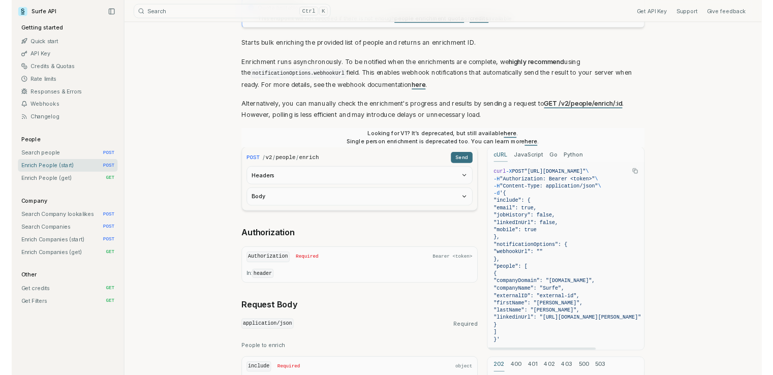
scroll to position [102, 0]
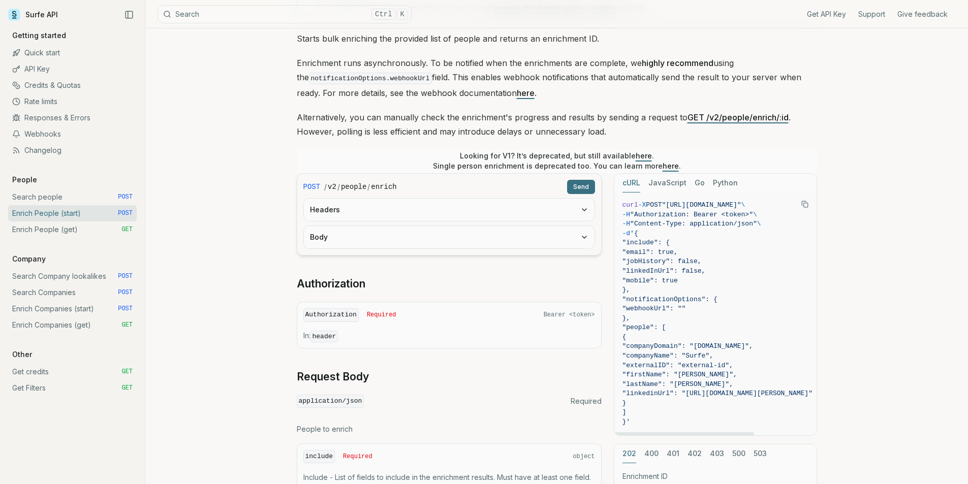
click at [772, 207] on button "Copy Text" at bounding box center [804, 204] width 15 height 15
